Goal: Information Seeking & Learning: Learn about a topic

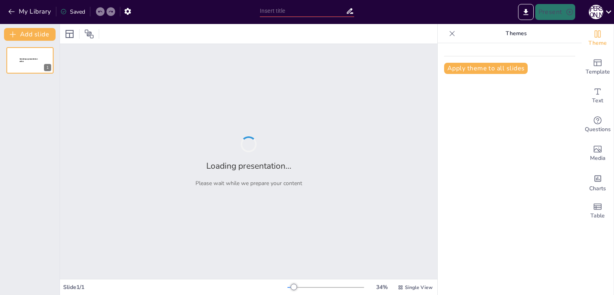
type input "Абіотичні чинники водного та наземного середовища: Класифікація та вплив"
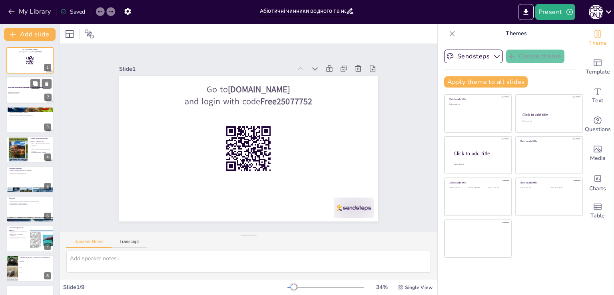
click at [22, 90] on p "Абіотичні – чинники неживої природи – температура, вологість, світло, концентра…" at bounding box center [29, 91] width 43 height 3
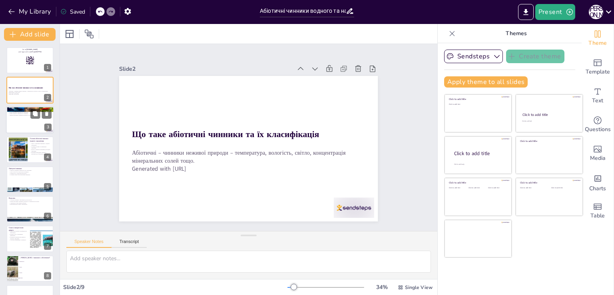
checkbox input "true"
click at [27, 116] on p "Знання абіотичних чинників допомагає в екології." at bounding box center [29, 115] width 43 height 2
type textarea "Loremipsumdo sitametcon adipisci e seddoeiu tem incididun utlabore, etdolore ma…"
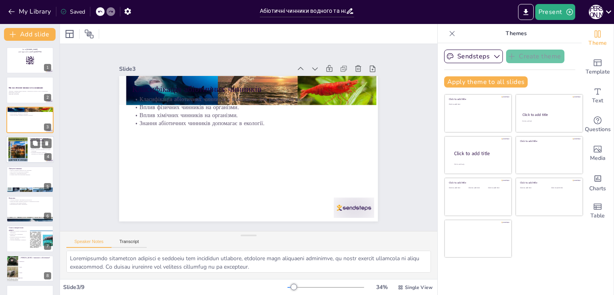
checkbox input "true"
click at [30, 144] on p "Світло є важливим чинником у водному середовищі." at bounding box center [41, 144] width 22 height 3
type textarea "Loremi d sitametc adipisci e seddoei temporinci, utlabore etdo magnaaliq eni ad…"
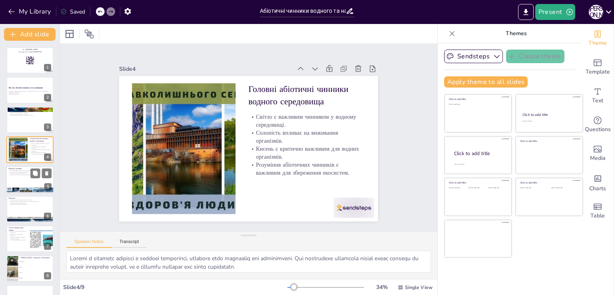
checkbox input "true"
click at [22, 183] on div at bounding box center [30, 179] width 48 height 27
type textarea "Loremipsu dolorsi ametconse adip elitseddoe, temporin utla etdolore magnaa enim…"
checkbox input "true"
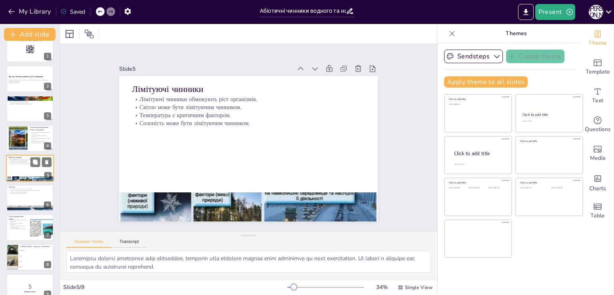
scroll to position [23, 0]
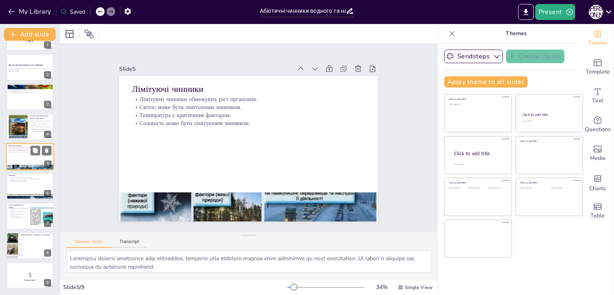
checkbox input "true"
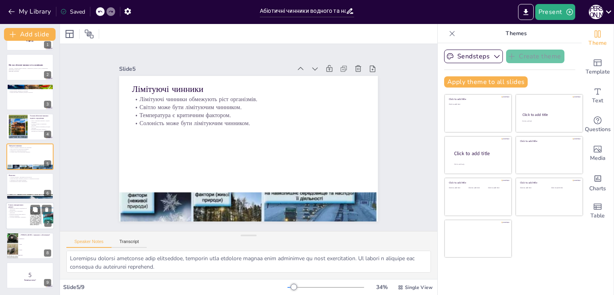
checkbox input "true"
click at [24, 225] on div at bounding box center [30, 216] width 48 height 27
type textarea "Використані джерела підтверджують інформацію, що представлена в презентації. Це…"
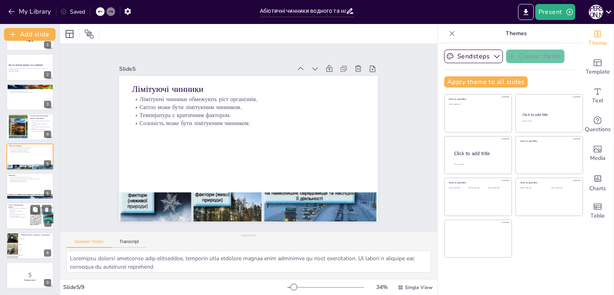
checkbox input "true"
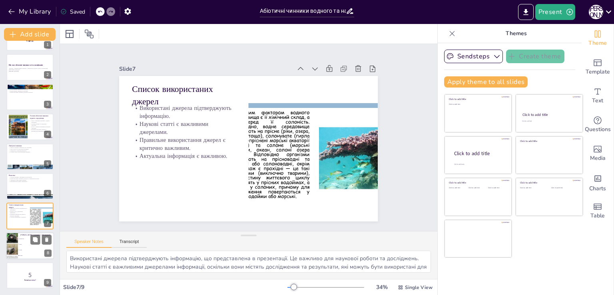
checkbox input "true"
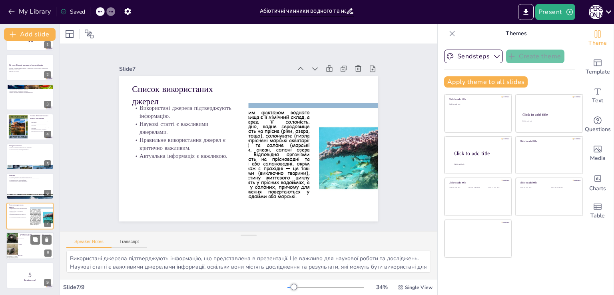
checkbox input "true"
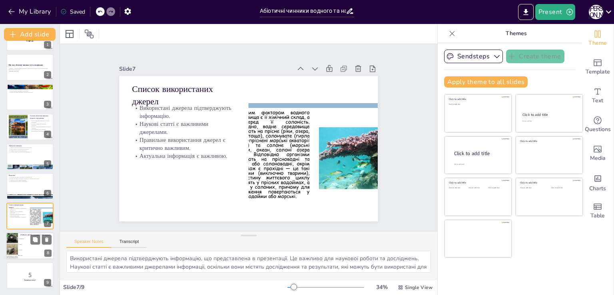
checkbox input "true"
click at [28, 244] on span "Світло" at bounding box center [36, 244] width 34 height 1
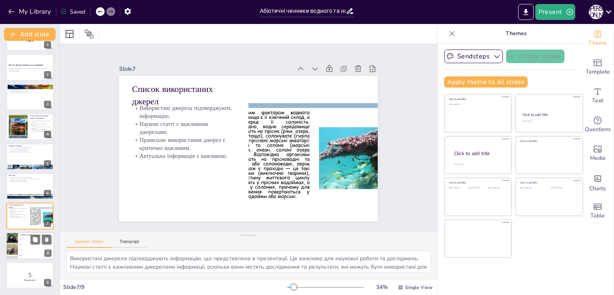
type textarea "Вірна відповідь - рослини. Рослини є біотичним чинником, тоді як температура, с…"
checkbox input "true"
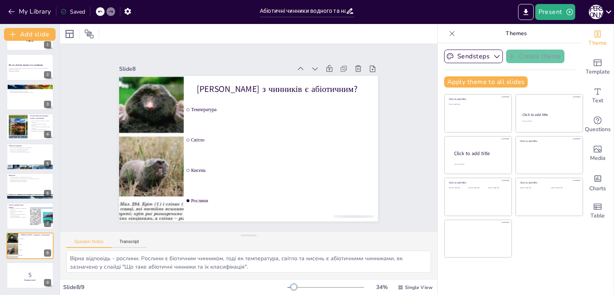
checkbox input "true"
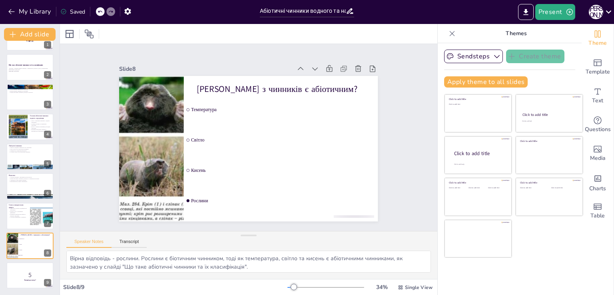
checkbox input "true"
